Goal: Task Accomplishment & Management: Use online tool/utility

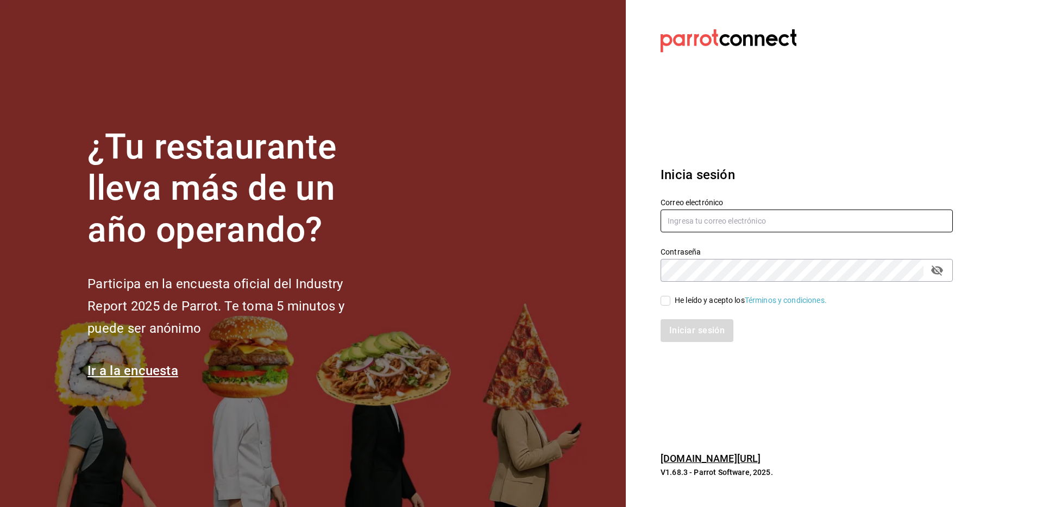
click at [701, 219] on input "text" at bounding box center [807, 221] width 292 height 23
paste input "[EMAIL_ADDRESS][DOMAIN_NAME]"
type input "[EMAIL_ADDRESS][DOMAIN_NAME]"
click at [691, 284] on div "He leído y acepto los Términos y condiciones." at bounding box center [800, 294] width 305 height 25
click at [669, 303] on input "He leído y acepto los Términos y condiciones." at bounding box center [666, 301] width 10 height 10
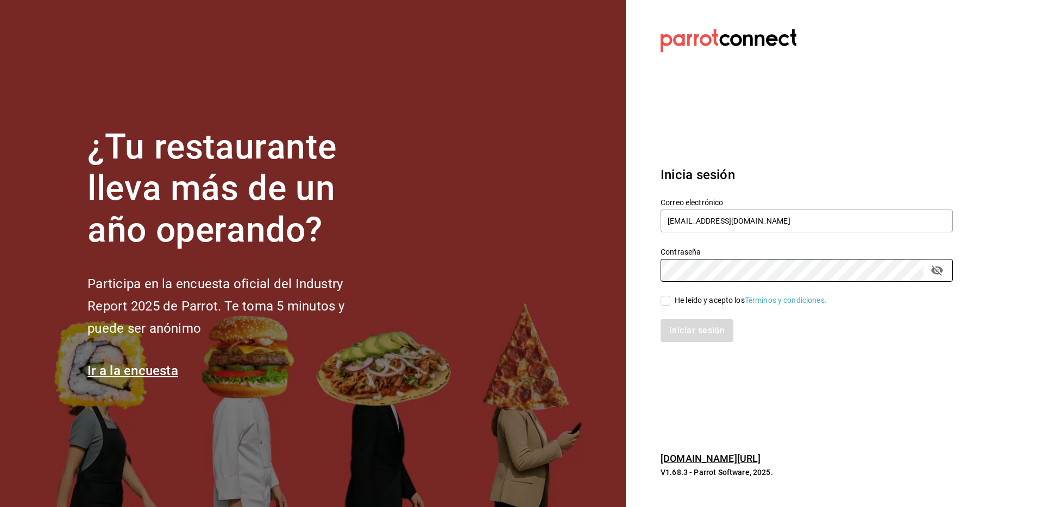
checkbox input "true"
click at [693, 334] on button "Iniciar sesión" at bounding box center [698, 330] width 74 height 23
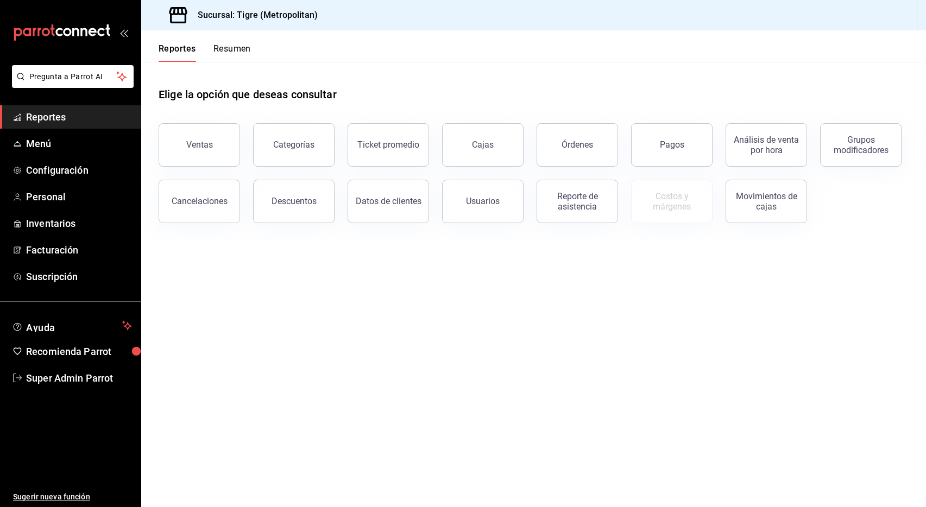
click at [407, 303] on main "Elige la opción que deseas consultar Ventas Categorías Ticket promedio Cajas Ór…" at bounding box center [533, 285] width 785 height 446
click at [204, 136] on button "Ventas" at bounding box center [200, 144] width 82 height 43
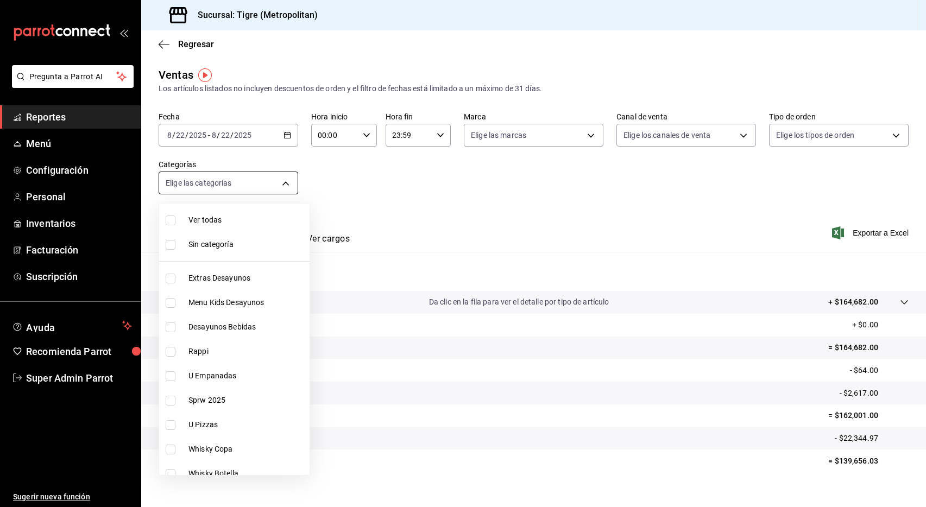
click at [235, 181] on body "Pregunta a Parrot AI Reportes Menú Configuración Personal Inventarios Facturaci…" at bounding box center [463, 253] width 926 height 507
click at [446, 184] on div at bounding box center [463, 253] width 926 height 507
click at [258, 183] on body "Pregunta a Parrot AI Reportes Menú Configuración Personal Inventarios Facturaci…" at bounding box center [463, 253] width 926 height 507
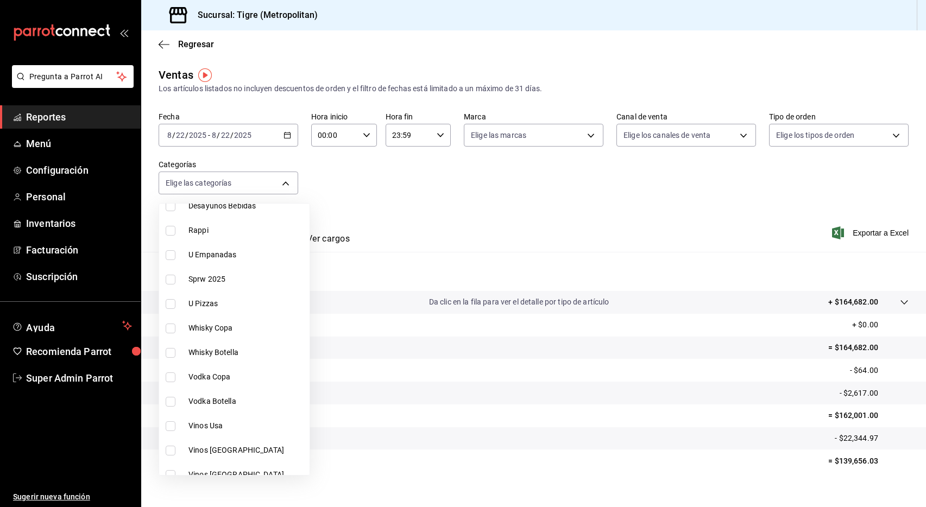
click at [167, 230] on input "checkbox" at bounding box center [171, 231] width 10 height 10
checkbox input "true"
type input "caf99542-990c-4e8d-88fe-5fb1a1487ffc"
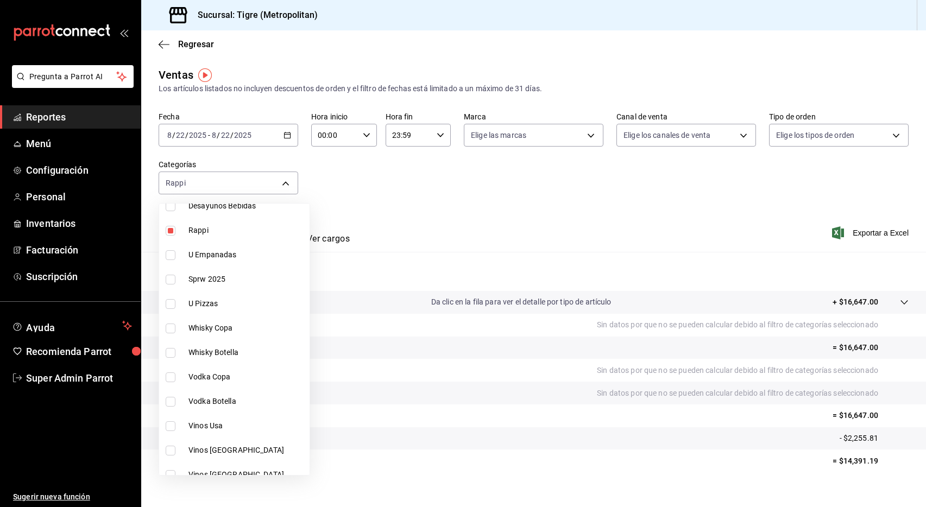
click at [413, 214] on div at bounding box center [463, 253] width 926 height 507
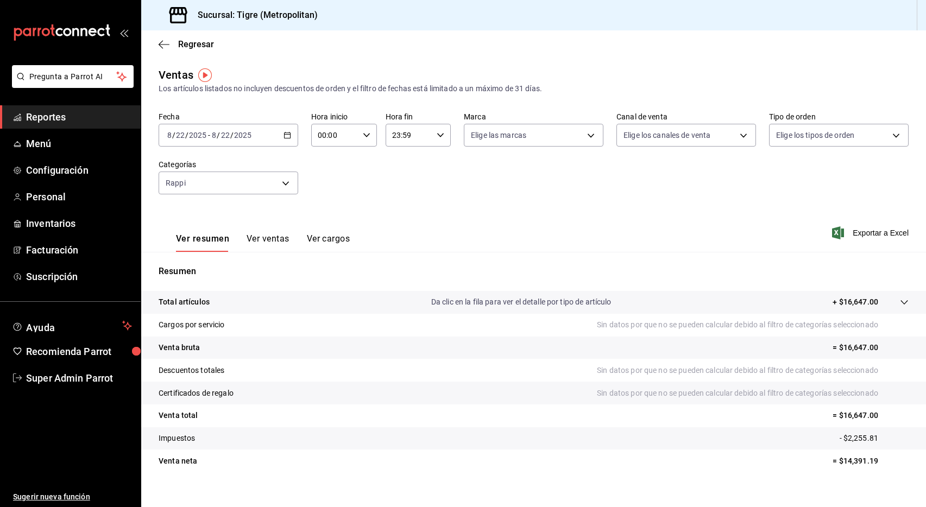
click at [179, 133] on input "22" at bounding box center [181, 135] width 10 height 9
click at [210, 261] on span "Rango de fechas" at bounding box center [210, 265] width 84 height 11
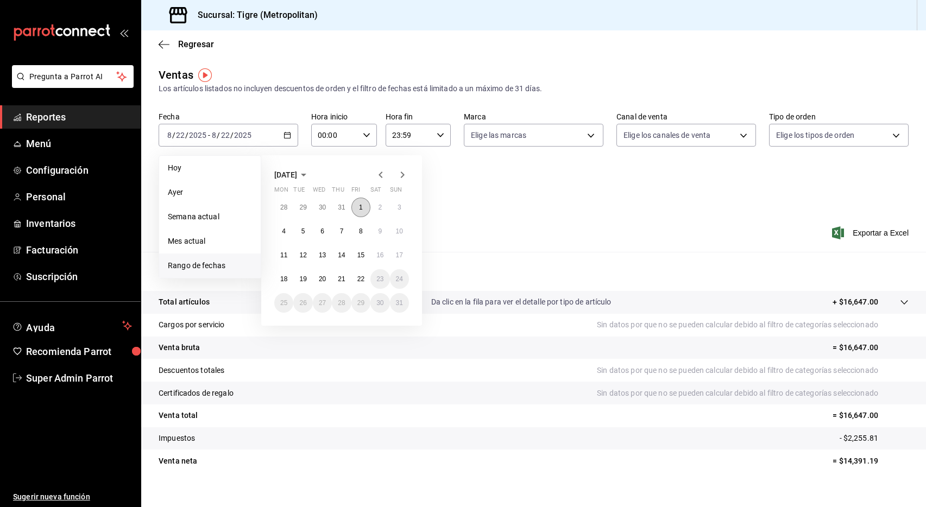
click at [364, 210] on button "1" at bounding box center [361, 208] width 19 height 20
click at [365, 279] on button "22" at bounding box center [361, 280] width 19 height 20
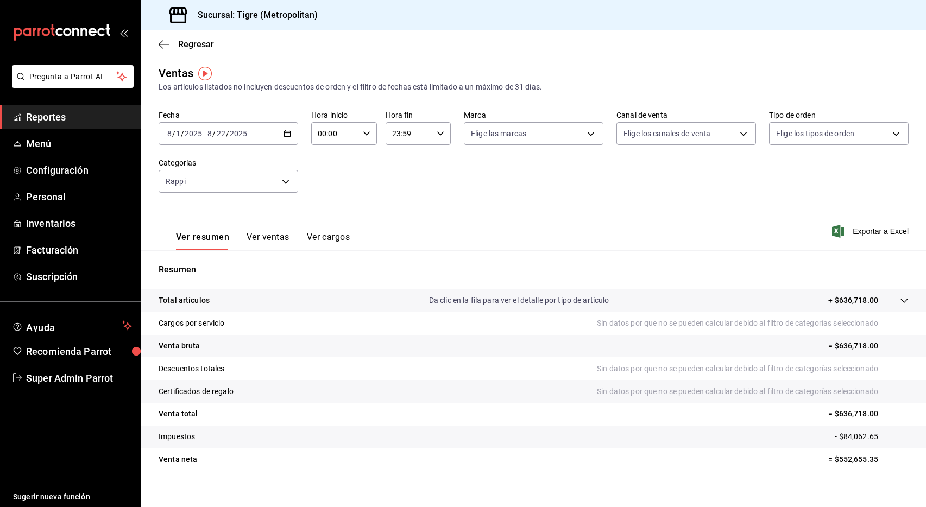
scroll to position [4, 0]
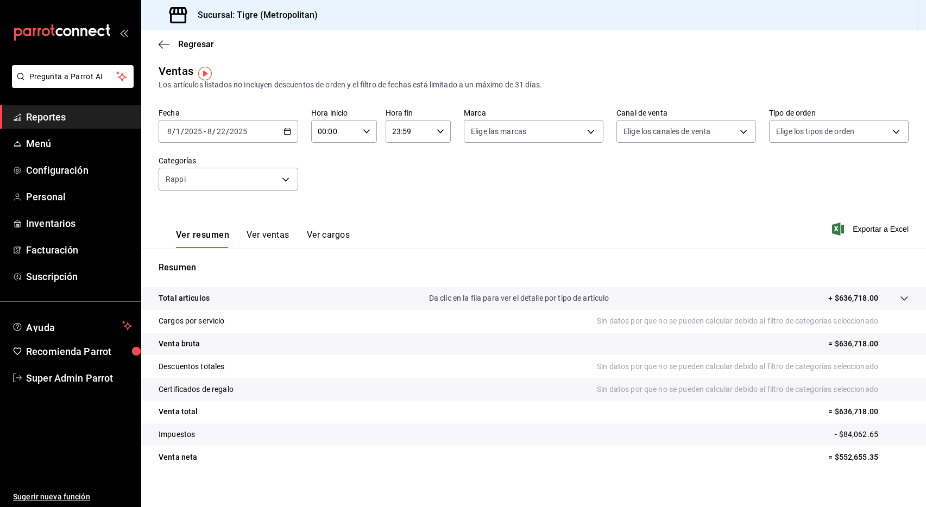
click at [287, 133] on icon "button" at bounding box center [288, 132] width 8 height 8
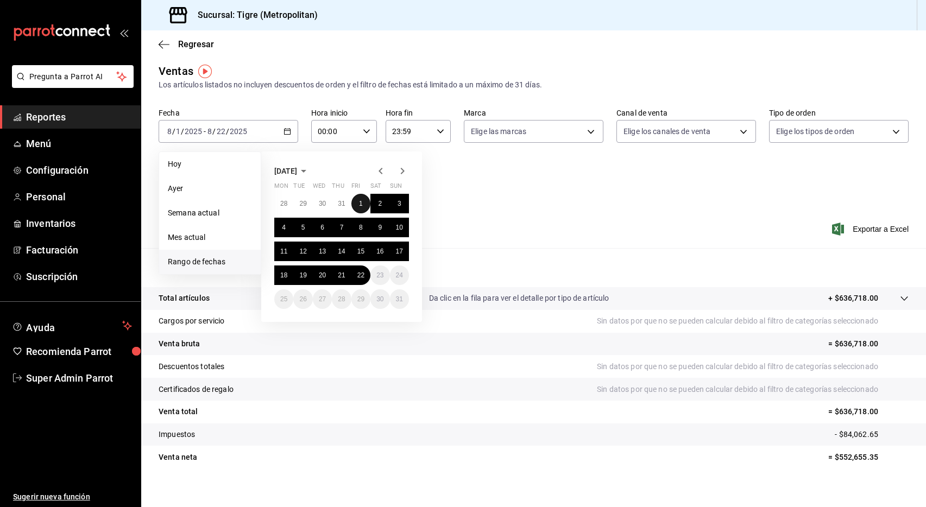
click at [364, 206] on button "1" at bounding box center [361, 204] width 19 height 20
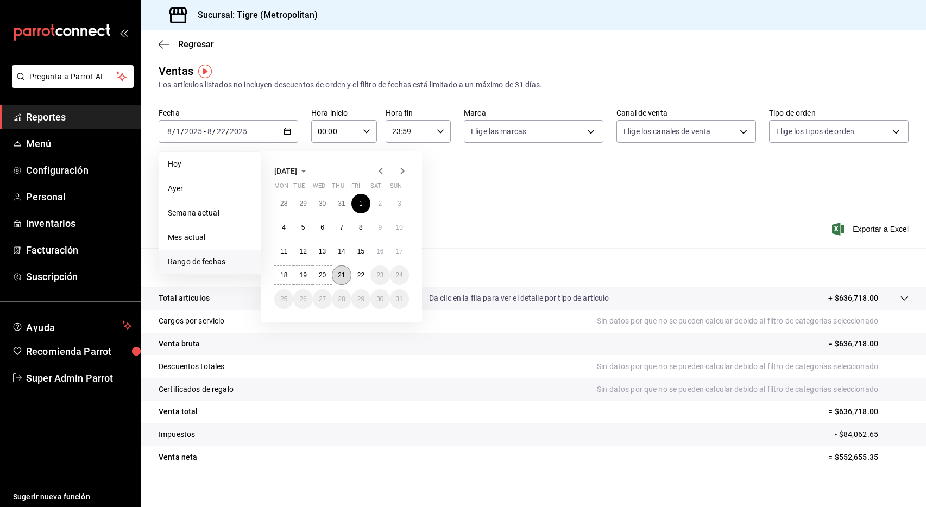
click at [342, 279] on button "21" at bounding box center [341, 276] width 19 height 20
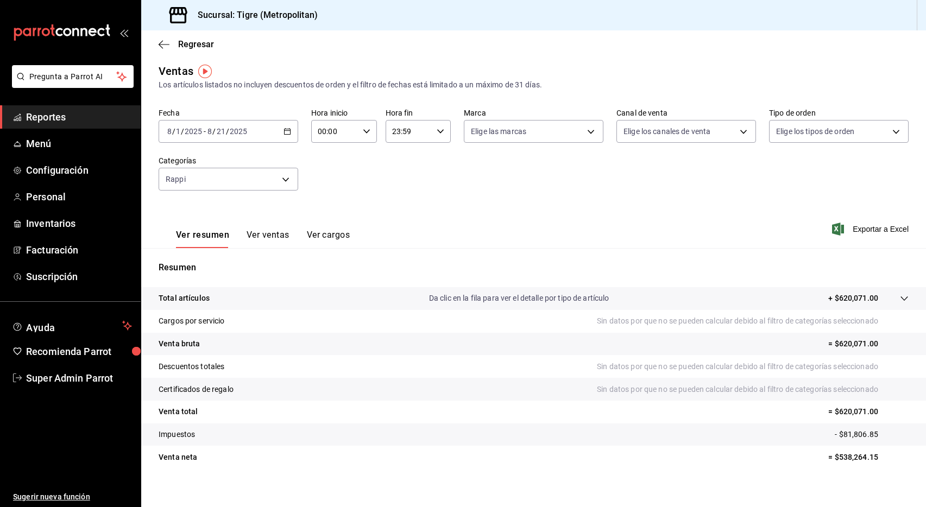
click at [88, 30] on icon "mailbox folders" at bounding box center [62, 32] width 98 height 16
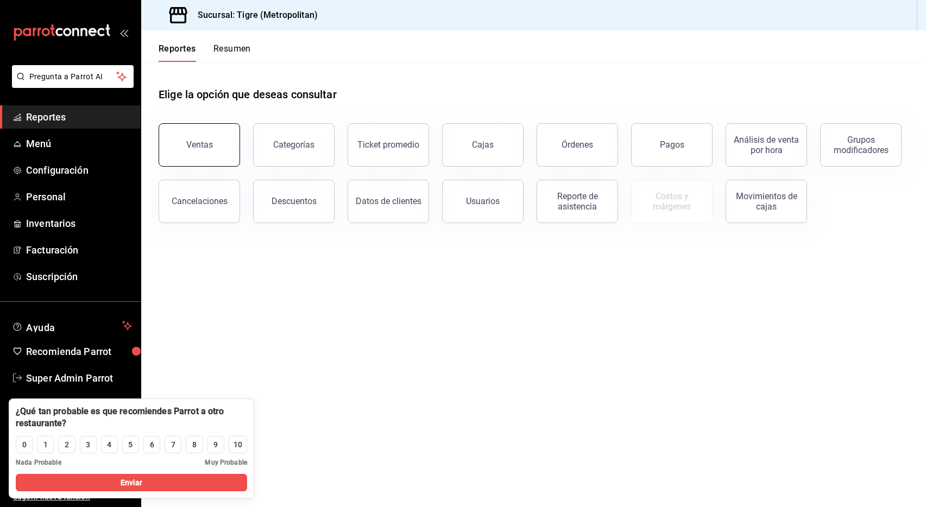
click at [200, 140] on button "Ventas" at bounding box center [200, 144] width 82 height 43
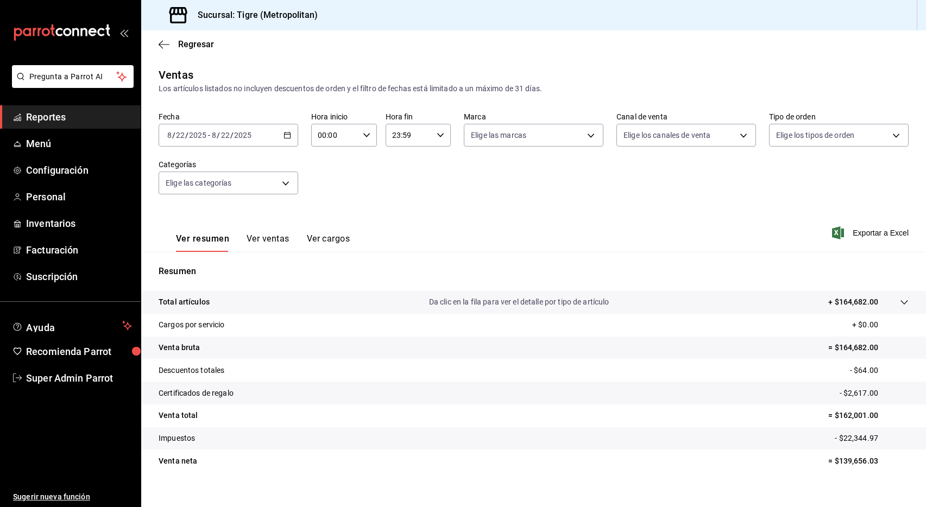
click at [288, 135] on icon "button" at bounding box center [288, 135] width 8 height 8
click at [247, 264] on span "Rango de fechas" at bounding box center [210, 265] width 84 height 11
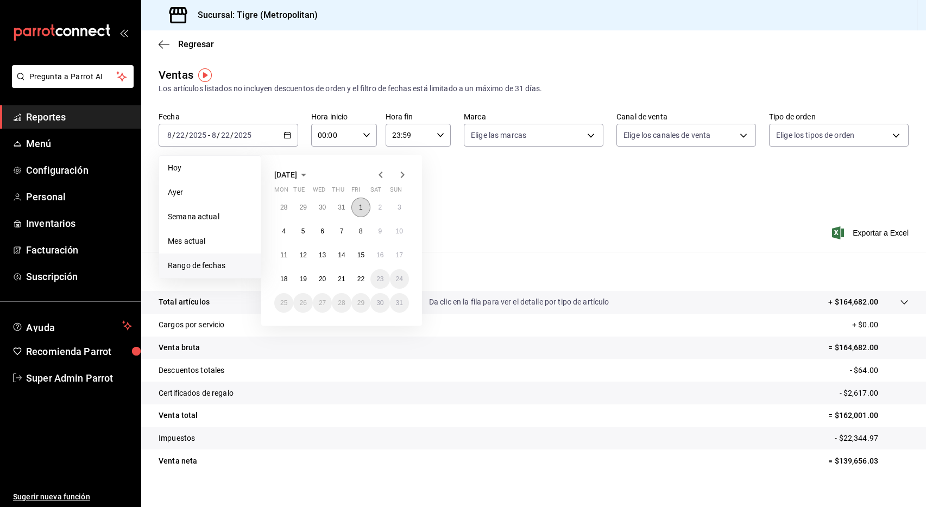
click at [359, 204] on abbr "1" at bounding box center [361, 208] width 4 height 8
click at [339, 275] on abbr "21" at bounding box center [341, 279] width 7 height 8
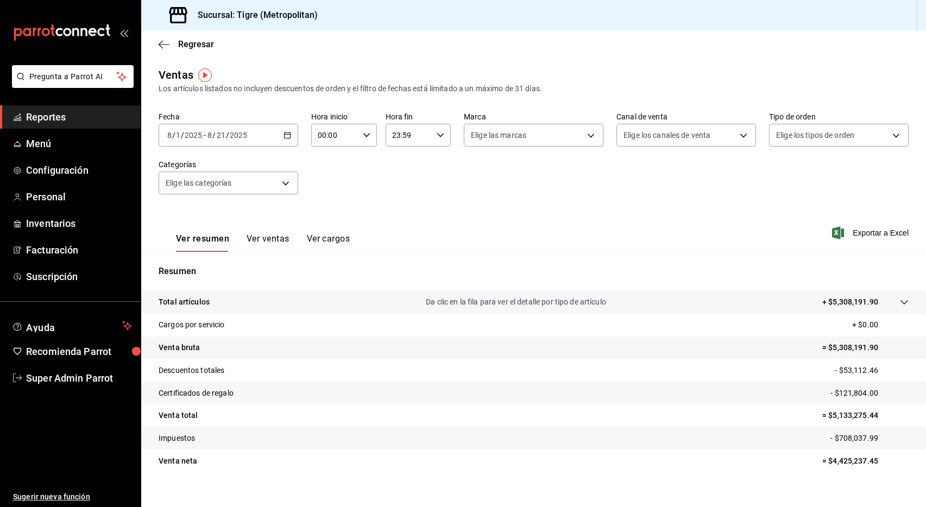
click at [406, 200] on div "Fecha 2025-08-01 8 / 1 / 2025 - 2025-08-21 8 / 21 / 2025 Hora inicio 00:00 Hora…" at bounding box center [534, 160] width 750 height 96
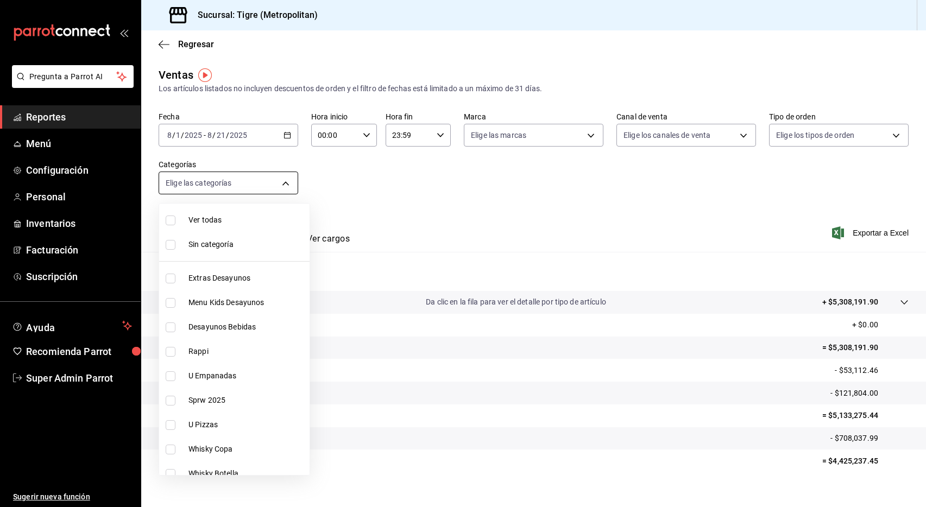
click at [286, 181] on body "Pregunta a Parrot AI Reportes Menú Configuración Personal Inventarios Facturaci…" at bounding box center [463, 253] width 926 height 507
click at [178, 346] on li "Rappi" at bounding box center [234, 352] width 151 height 24
type input "caf99542-990c-4e8d-88fe-5fb1a1487ffc"
checkbox input "true"
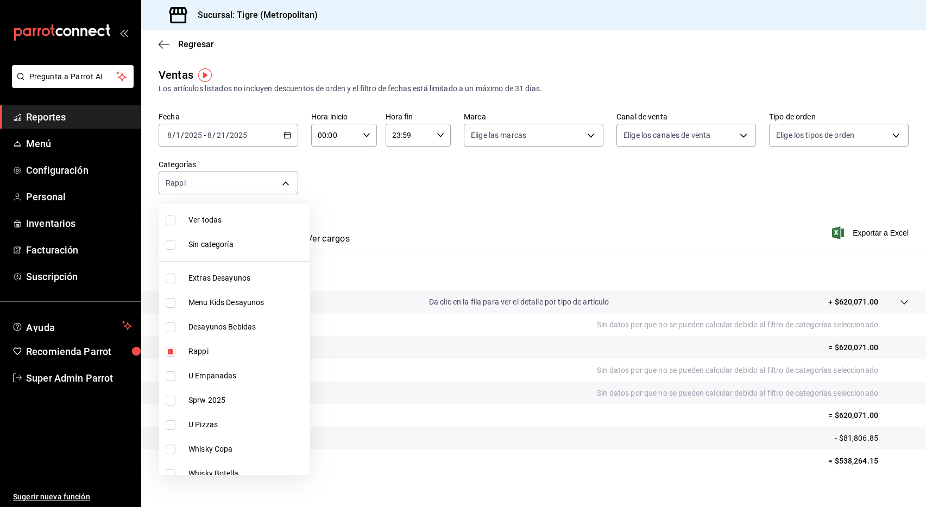
click at [417, 187] on div at bounding box center [463, 253] width 926 height 507
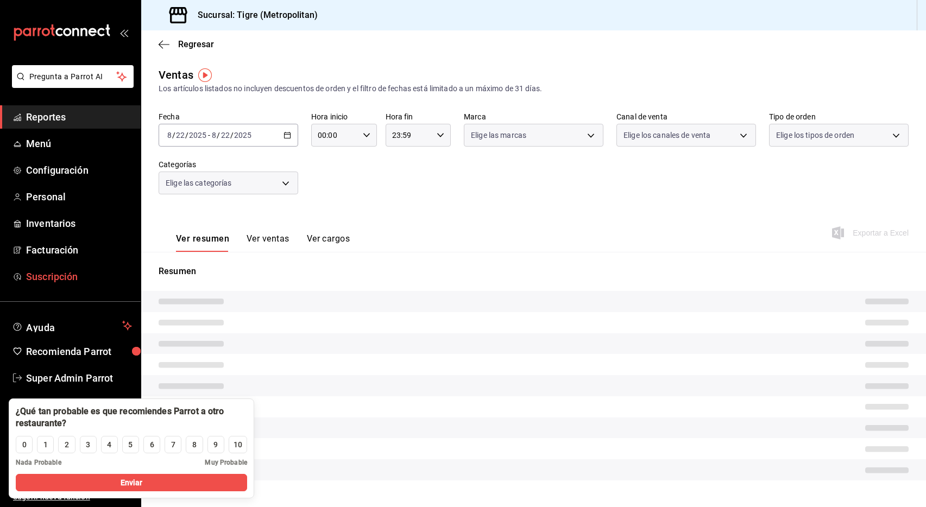
type input "caf99542-990c-4e8d-88fe-5fb1a1487ffc"
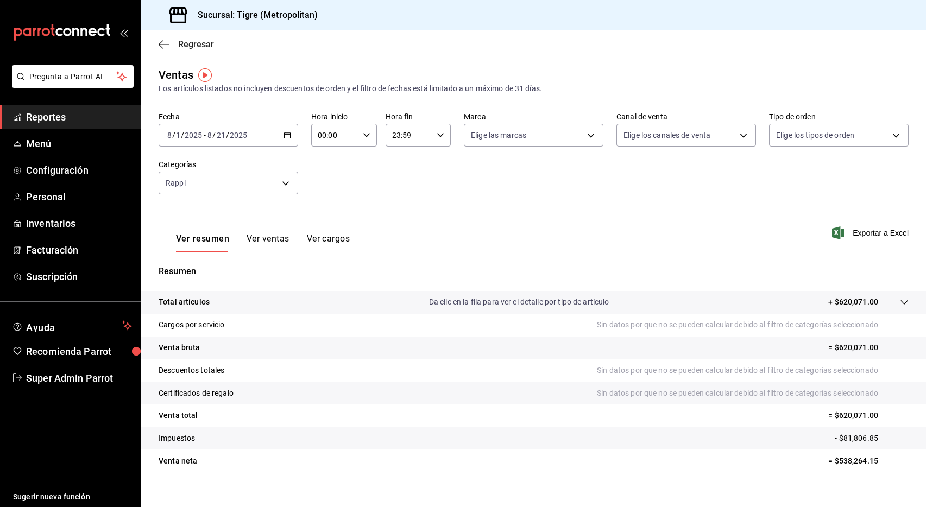
click at [178, 48] on span "Regresar" at bounding box center [196, 44] width 36 height 10
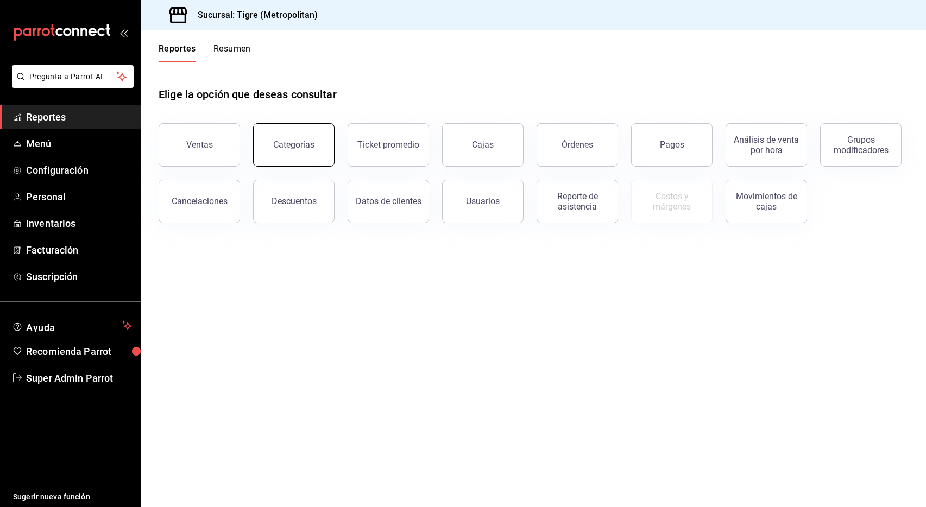
click at [328, 139] on button "Categorías" at bounding box center [294, 144] width 82 height 43
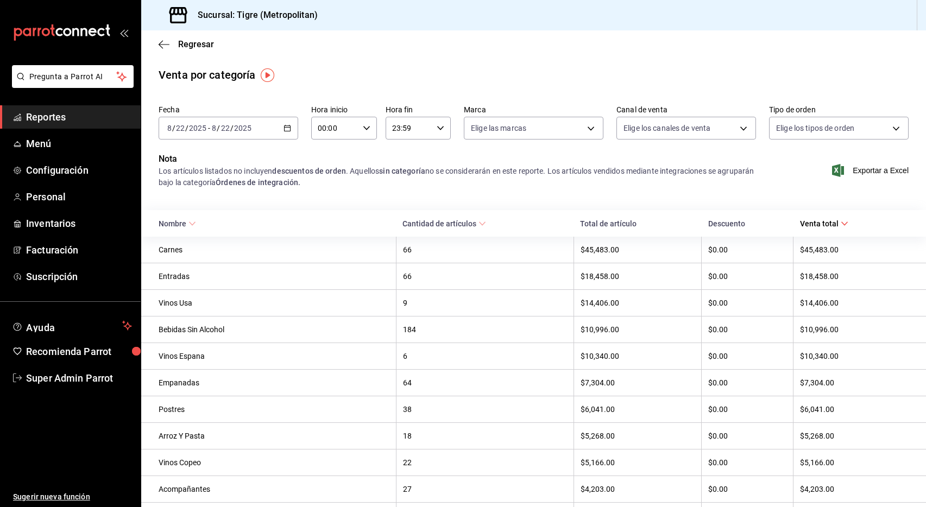
click at [284, 125] on icon "button" at bounding box center [288, 128] width 8 height 8
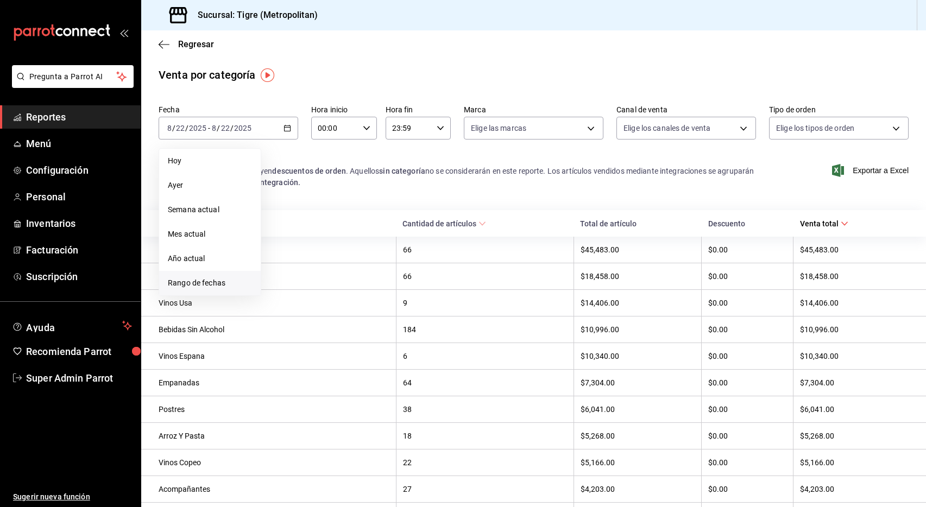
click at [197, 286] on span "Rango de fechas" at bounding box center [210, 283] width 84 height 11
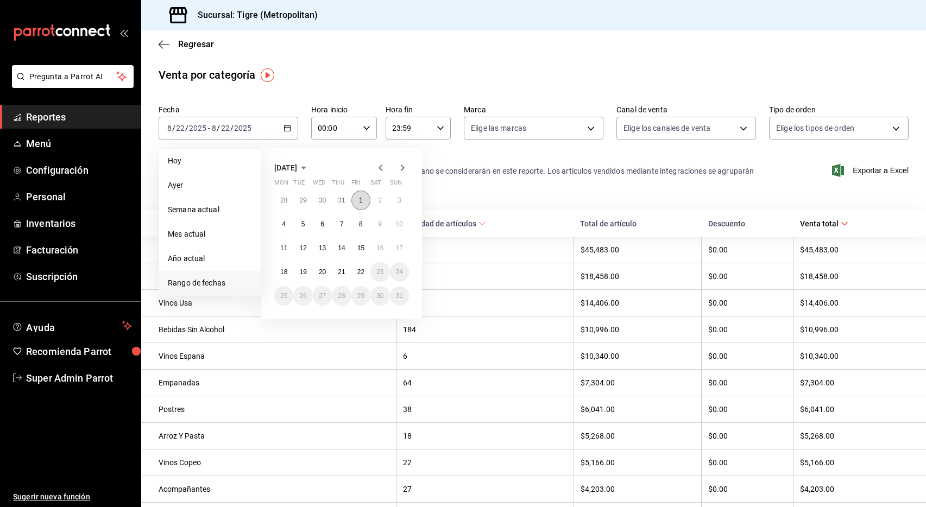
click at [361, 201] on abbr "1" at bounding box center [361, 201] width 4 height 8
click at [338, 268] on abbr "21" at bounding box center [341, 272] width 7 height 8
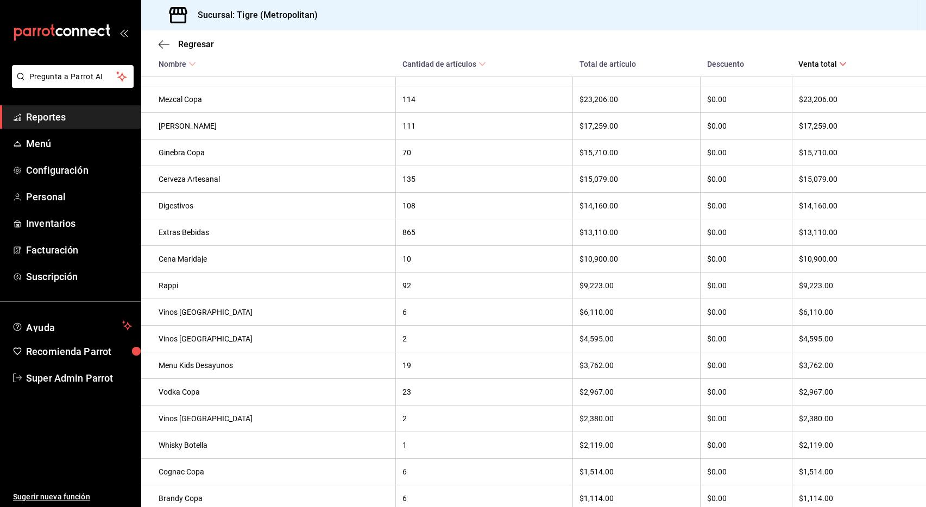
scroll to position [945, 0]
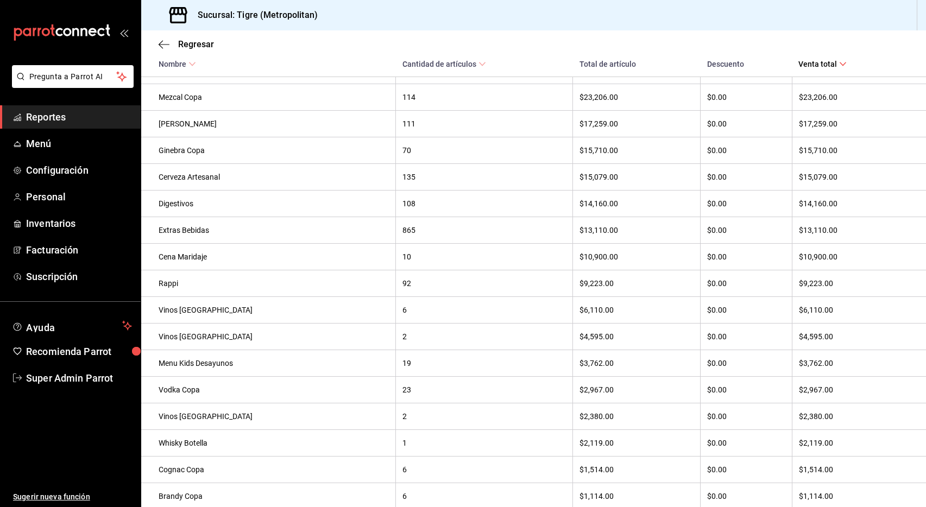
click at [403, 285] on div "92" at bounding box center [485, 283] width 164 height 9
click at [177, 288] on th "Rappi" at bounding box center [268, 284] width 255 height 27
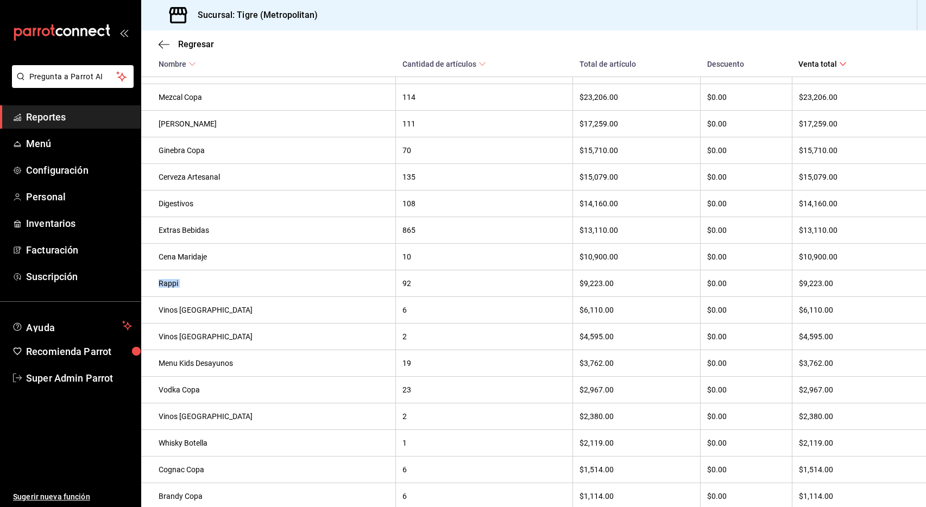
click at [177, 288] on th "Rappi" at bounding box center [268, 284] width 255 height 27
click at [167, 285] on div "Rappi" at bounding box center [274, 283] width 230 height 9
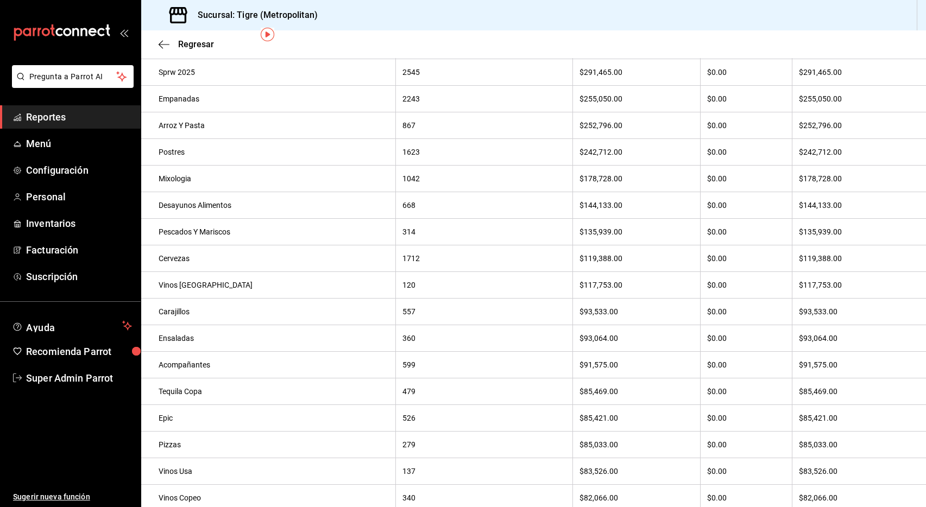
scroll to position [0, 0]
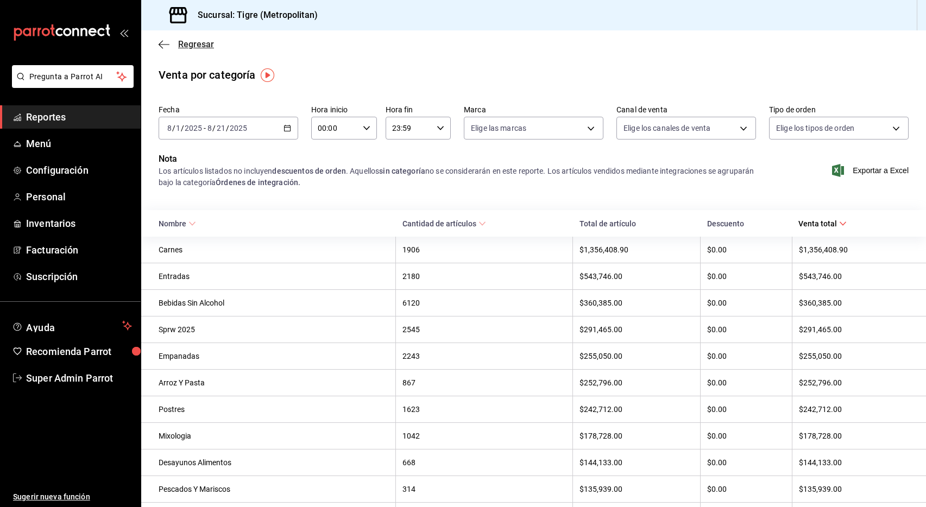
click at [168, 44] on icon "button" at bounding box center [164, 44] width 11 height 1
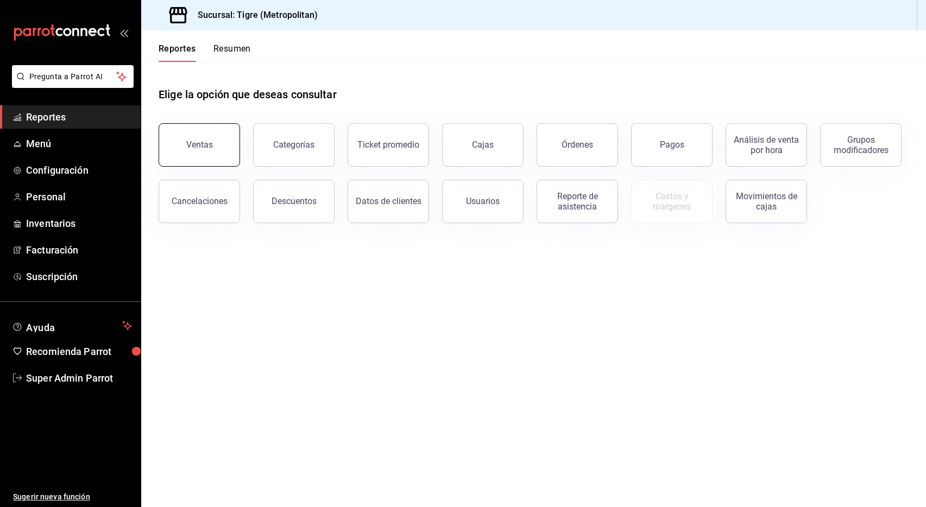
click at [202, 142] on div "Ventas" at bounding box center [199, 145] width 27 height 10
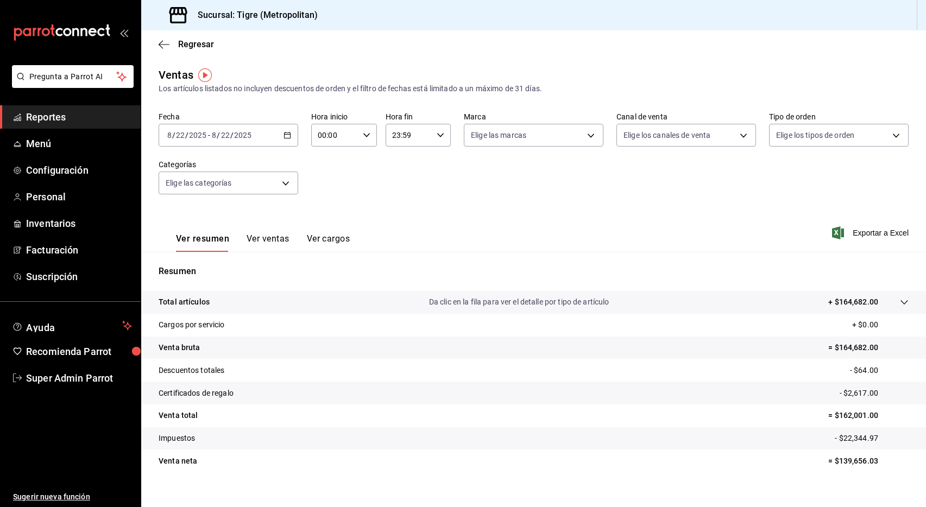
click at [268, 245] on button "Ver ventas" at bounding box center [268, 243] width 43 height 18
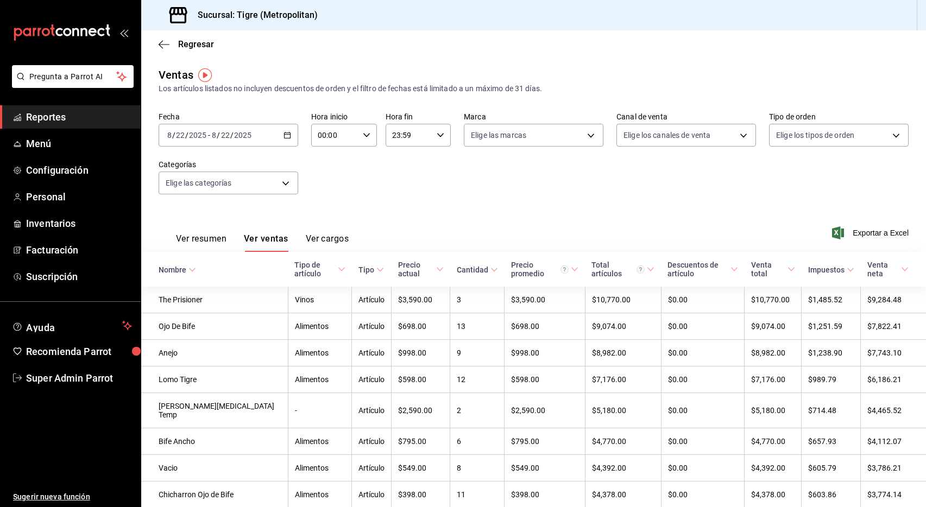
click at [203, 238] on button "Ver resumen" at bounding box center [201, 243] width 51 height 18
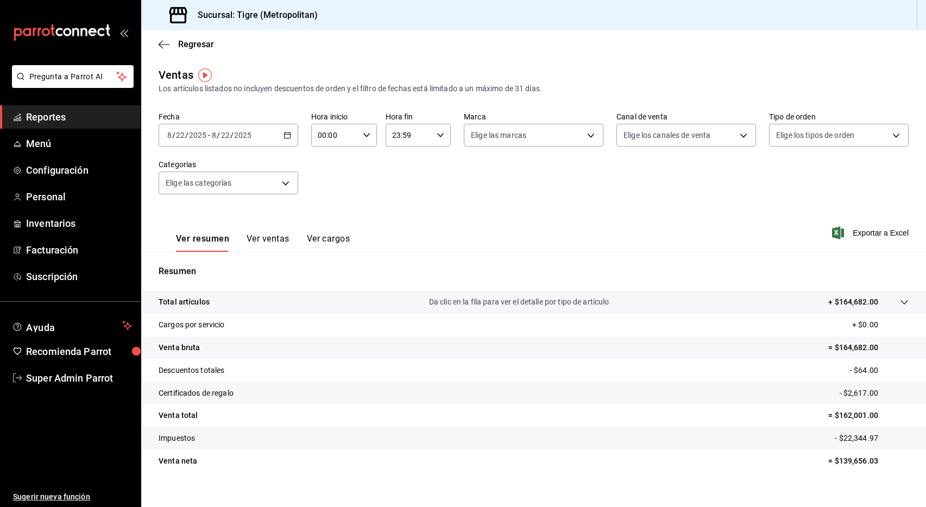
click at [268, 239] on button "Ver ventas" at bounding box center [268, 243] width 43 height 18
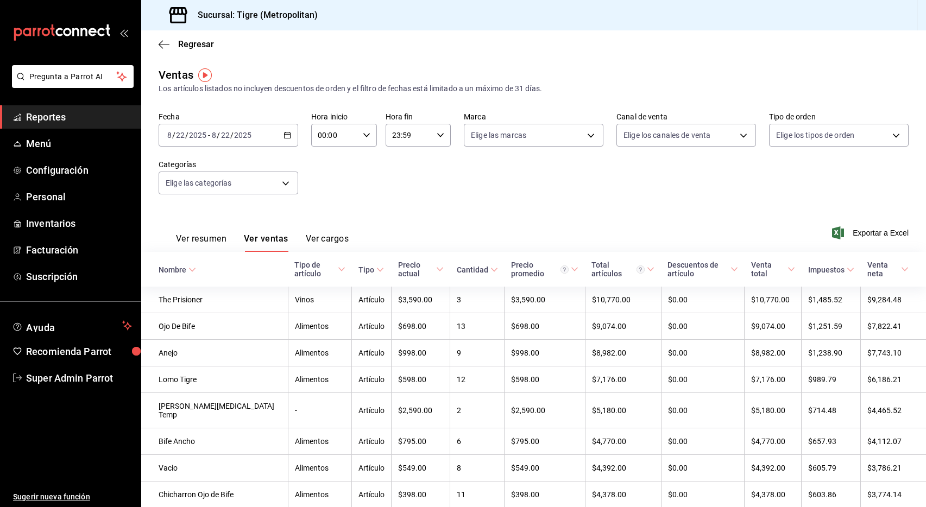
click at [349, 185] on div "Fecha 2025-08-22 8 / 22 / 2025 - 2025-08-22 8 / 22 / 2025 Hora inicio 00:00 Hor…" at bounding box center [534, 160] width 750 height 96
click at [191, 236] on button "Ver resumen" at bounding box center [201, 243] width 51 height 18
